Goal: Participate in discussion

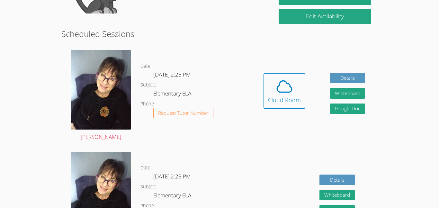
scroll to position [150, 0]
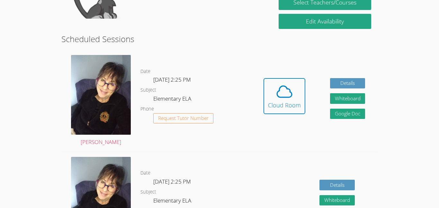
click at [293, 118] on link "Cloud Room" at bounding box center [284, 98] width 42 height 41
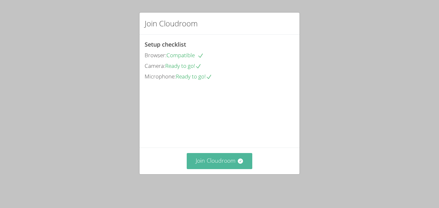
click at [227, 162] on button "Join Cloudroom" at bounding box center [220, 161] width 66 height 16
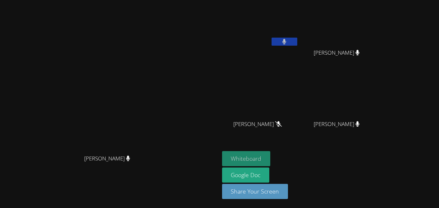
click at [271, 161] on button "Whiteboard" at bounding box center [246, 158] width 49 height 15
click at [299, 27] on video at bounding box center [260, 24] width 76 height 43
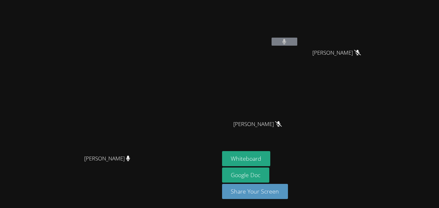
click at [297, 43] on button at bounding box center [285, 42] width 26 height 8
click at [297, 40] on button at bounding box center [285, 42] width 26 height 8
click at [297, 42] on button at bounding box center [285, 42] width 26 height 8
click at [297, 43] on button at bounding box center [285, 42] width 26 height 8
click at [297, 42] on button at bounding box center [285, 42] width 26 height 8
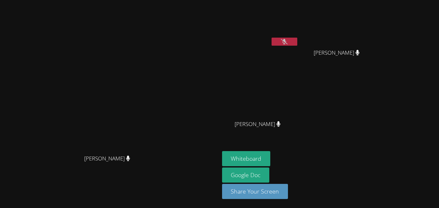
click at [297, 42] on button at bounding box center [285, 42] width 26 height 8
click at [286, 41] on icon at bounding box center [284, 41] width 4 height 5
click at [297, 42] on button at bounding box center [285, 42] width 26 height 8
click at [297, 45] on button at bounding box center [285, 42] width 26 height 8
click at [288, 44] on icon at bounding box center [284, 41] width 7 height 5
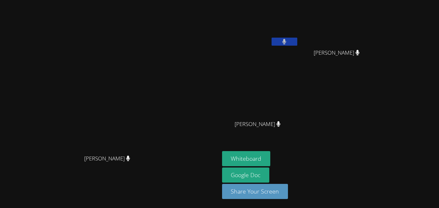
click at [297, 45] on button at bounding box center [285, 42] width 26 height 8
click at [299, 51] on div "[PERSON_NAME]" at bounding box center [260, 37] width 76 height 69
click at [297, 44] on button at bounding box center [285, 42] width 26 height 8
click at [297, 45] on button at bounding box center [285, 42] width 26 height 8
click at [288, 41] on icon at bounding box center [284, 41] width 7 height 5
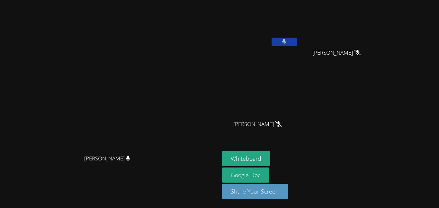
click at [297, 45] on button at bounding box center [285, 42] width 26 height 8
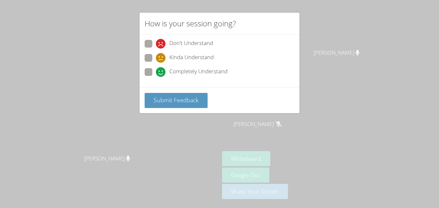
click at [206, 58] on span "Kinda Understand" at bounding box center [191, 58] width 44 height 10
click at [161, 58] on input "Kinda Understand" at bounding box center [158, 56] width 5 height 5
radio input "true"
click at [197, 103] on span "Submit Feedback" at bounding box center [176, 100] width 45 height 8
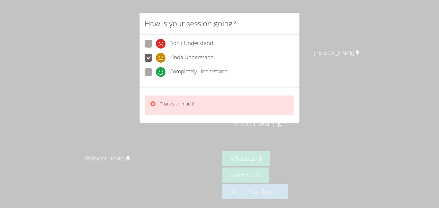
click at [210, 44] on span "Don't Understand" at bounding box center [191, 44] width 44 height 10
click at [161, 44] on input "Don't Understand" at bounding box center [158, 42] width 5 height 5
radio input "true"
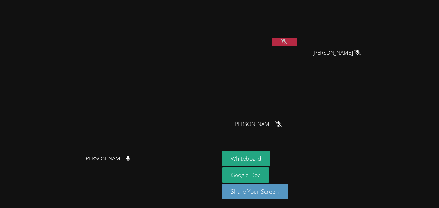
click at [297, 42] on button at bounding box center [285, 42] width 26 height 8
click at [297, 40] on button at bounding box center [285, 42] width 26 height 8
click at [297, 42] on button at bounding box center [285, 42] width 26 height 8
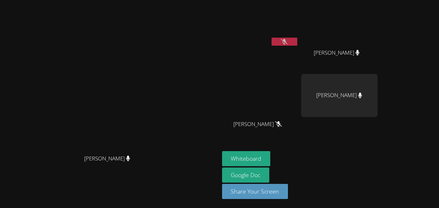
click at [297, 44] on button at bounding box center [285, 42] width 26 height 8
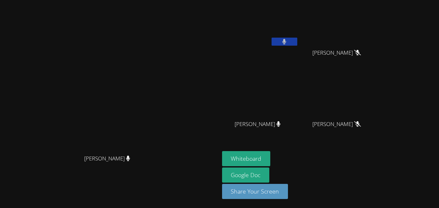
click at [297, 44] on button at bounding box center [285, 42] width 26 height 8
click at [297, 41] on button at bounding box center [285, 42] width 26 height 8
click at [297, 43] on button at bounding box center [285, 42] width 26 height 8
click at [297, 41] on button at bounding box center [285, 42] width 26 height 8
click at [286, 43] on icon at bounding box center [284, 41] width 4 height 5
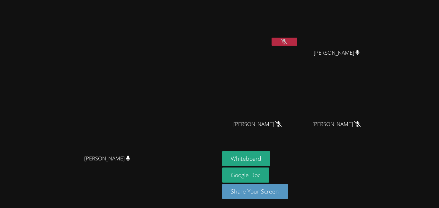
click at [288, 40] on icon at bounding box center [284, 41] width 7 height 5
